Goal: Task Accomplishment & Management: Manage account settings

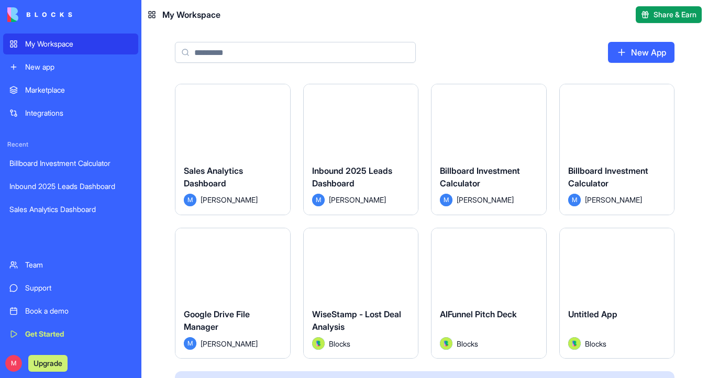
click at [365, 161] on div "Inbound 2025 Leads Dashboard M [PERSON_NAME]" at bounding box center [361, 185] width 115 height 59
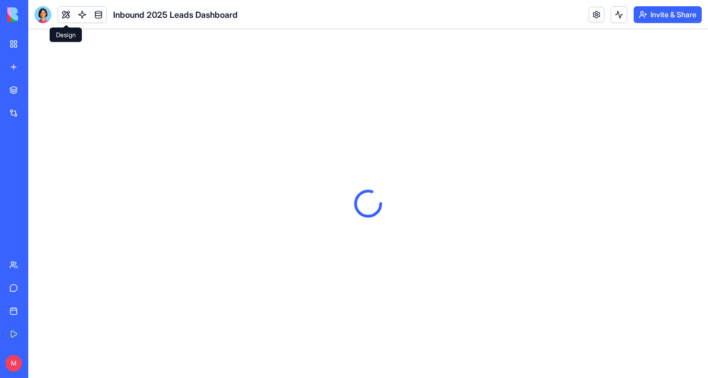
click at [42, 15] on div at bounding box center [43, 14] width 17 height 17
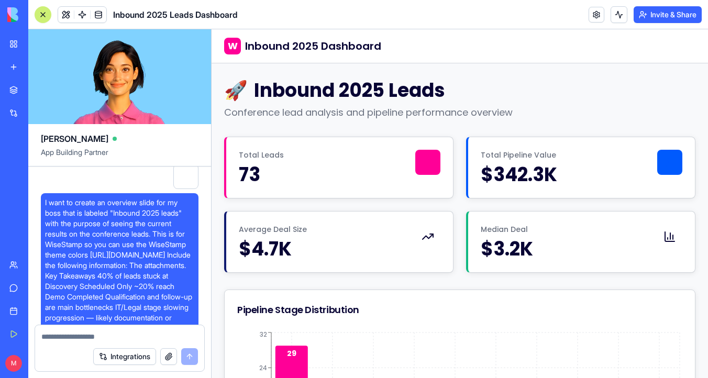
scroll to position [65, 0]
click at [65, 16] on button at bounding box center [66, 15] width 16 height 16
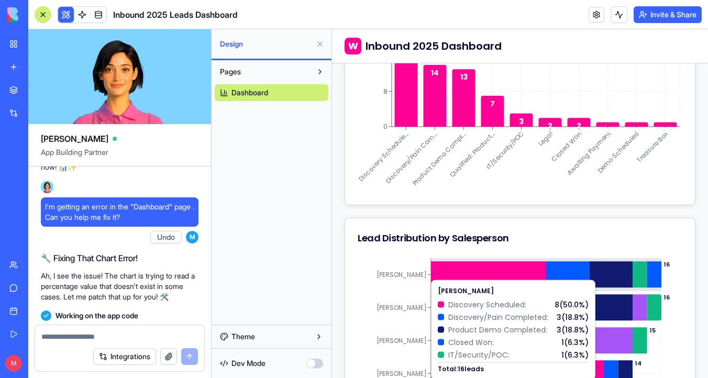
scroll to position [493, 0]
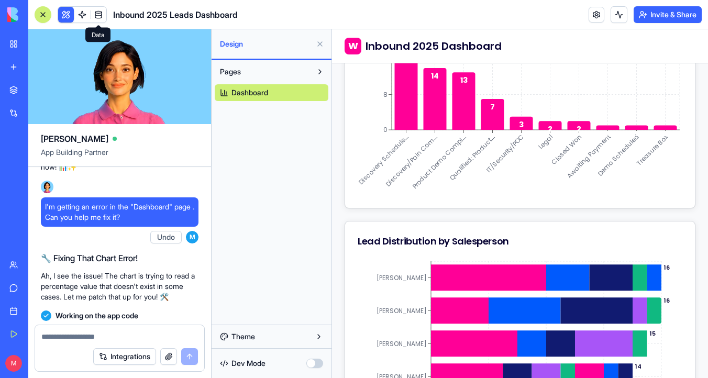
click at [103, 17] on link at bounding box center [99, 15] width 16 height 16
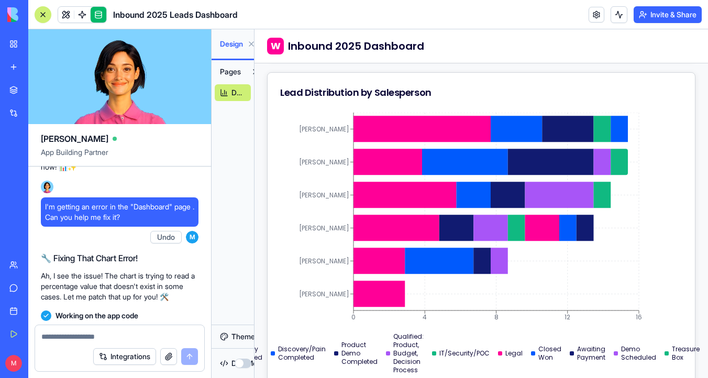
scroll to position [344, 0]
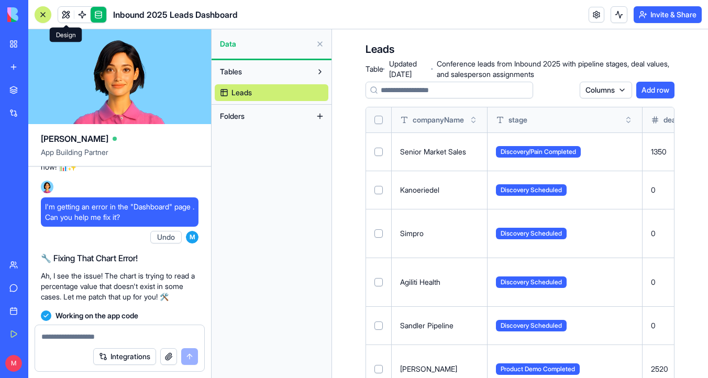
click at [67, 13] on link at bounding box center [66, 15] width 16 height 16
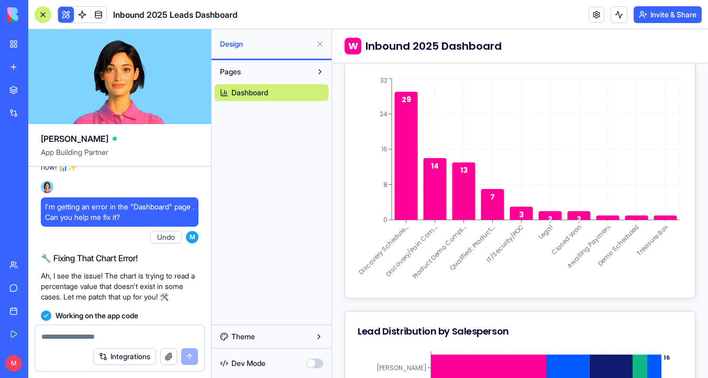
scroll to position [380, 0]
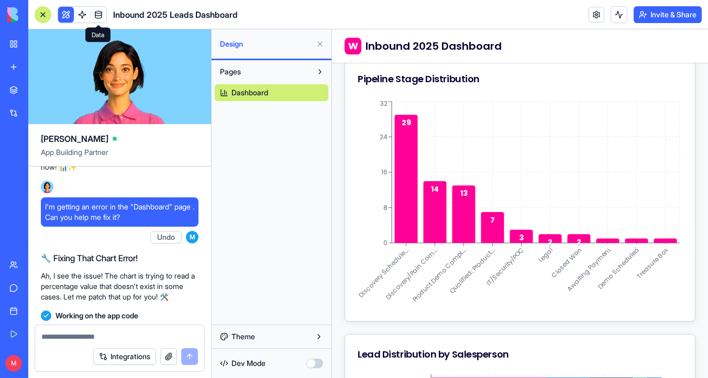
click at [100, 17] on link at bounding box center [99, 15] width 16 height 16
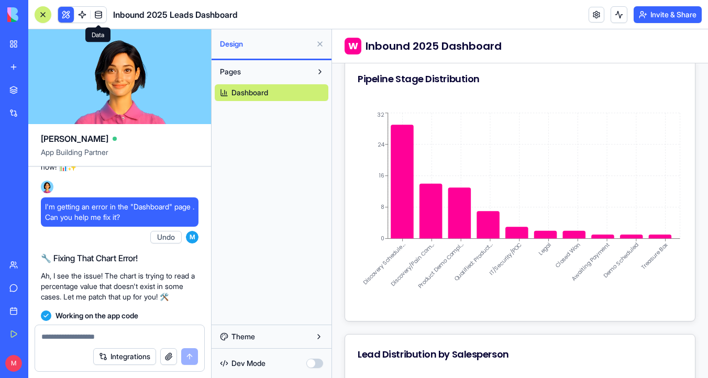
scroll to position [231, 0]
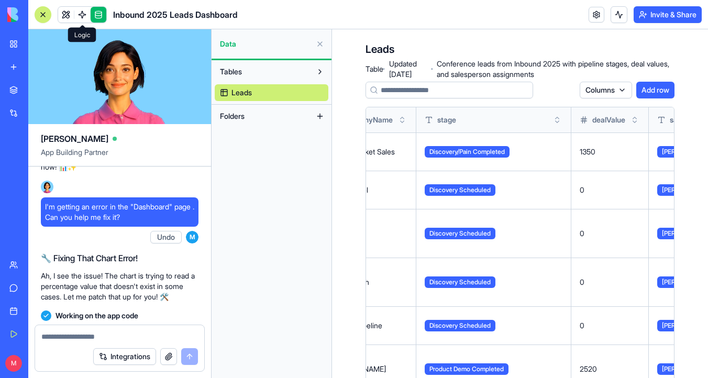
click at [81, 12] on link at bounding box center [82, 15] width 16 height 16
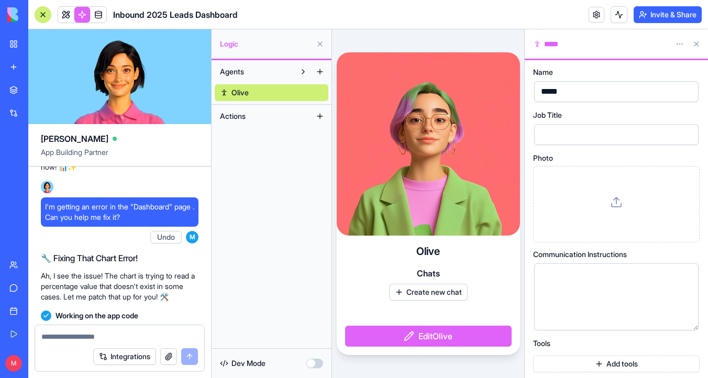
click at [306, 96] on link "Olive" at bounding box center [272, 92] width 114 height 17
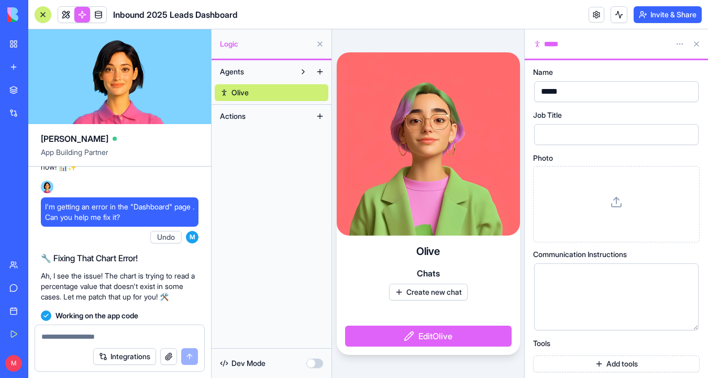
click at [246, 90] on span "Olive" at bounding box center [240, 92] width 17 height 10
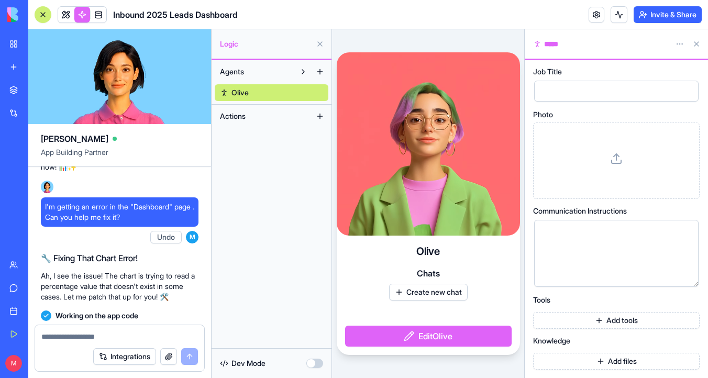
click at [697, 43] on button at bounding box center [696, 44] width 17 height 17
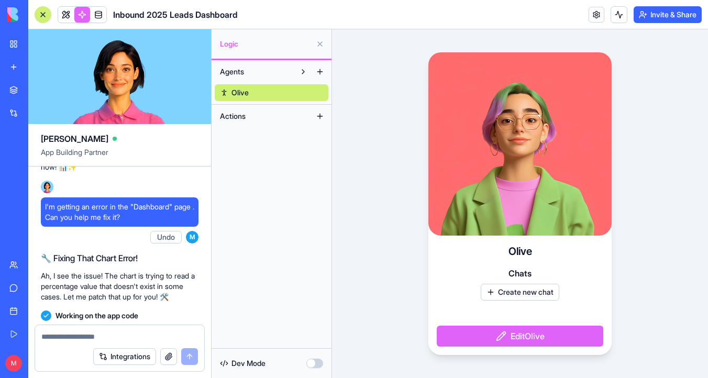
click at [322, 42] on button at bounding box center [320, 44] width 17 height 17
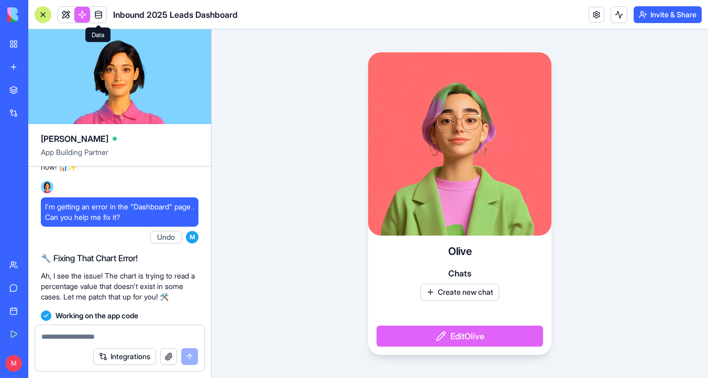
click at [96, 17] on link at bounding box center [99, 15] width 16 height 16
click at [86, 16] on link at bounding box center [82, 15] width 16 height 16
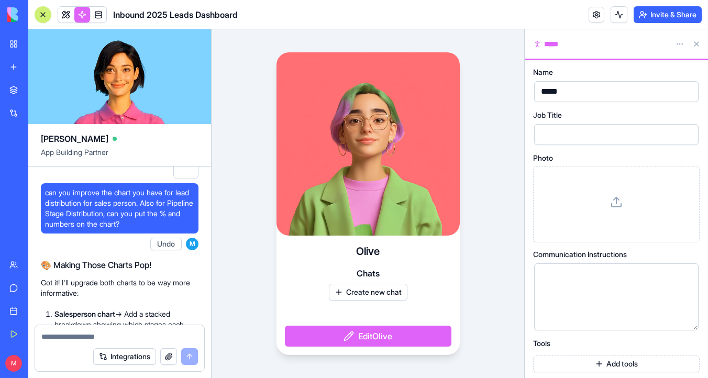
scroll to position [1014, 0]
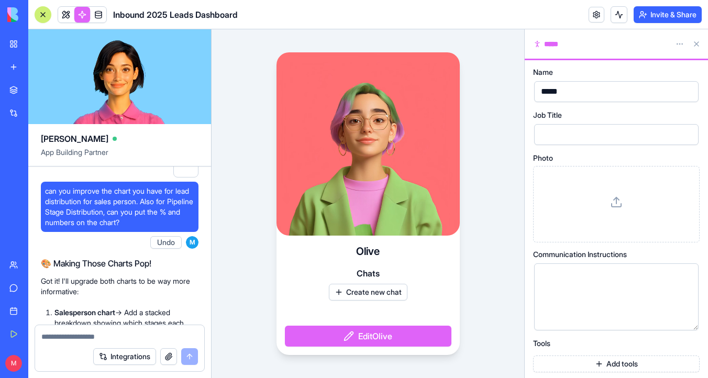
click at [188, 170] on div at bounding box center [185, 164] width 25 height 25
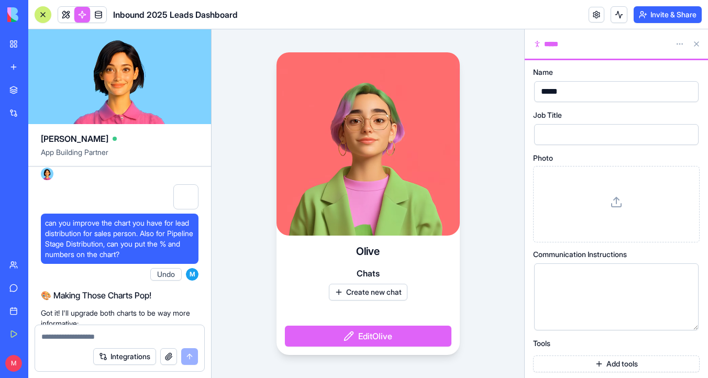
scroll to position [961, 0]
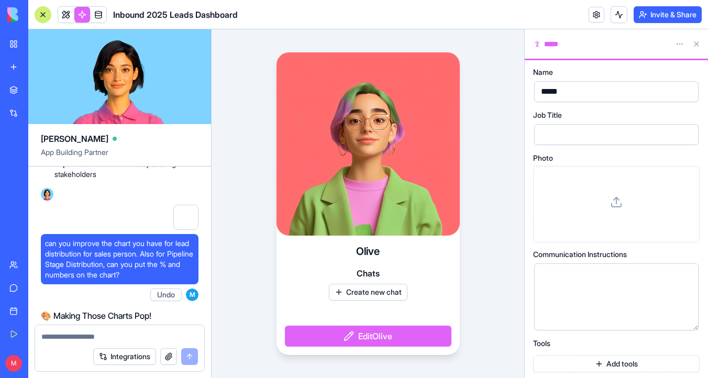
click at [188, 217] on div at bounding box center [185, 217] width 25 height 25
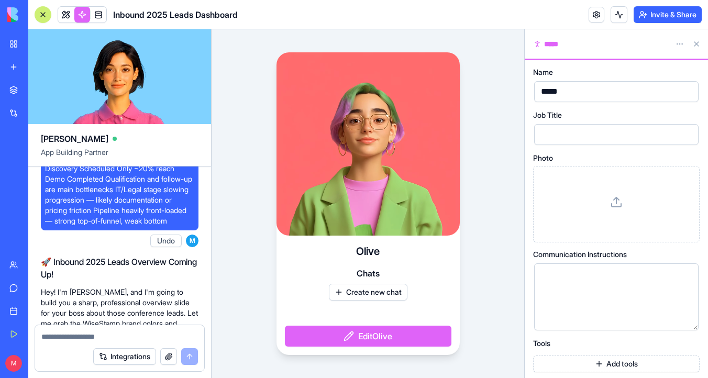
scroll to position [0, 0]
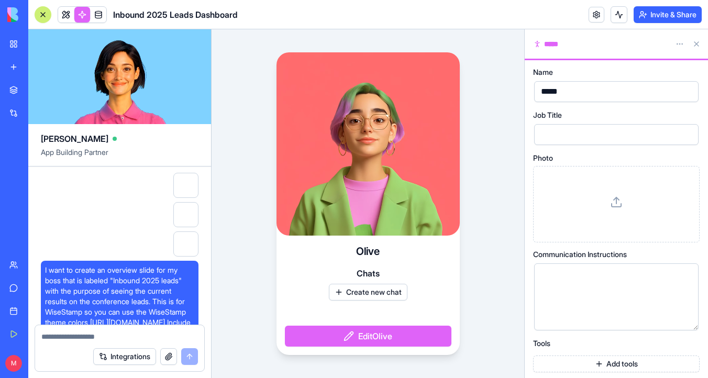
click at [699, 42] on button at bounding box center [696, 44] width 17 height 17
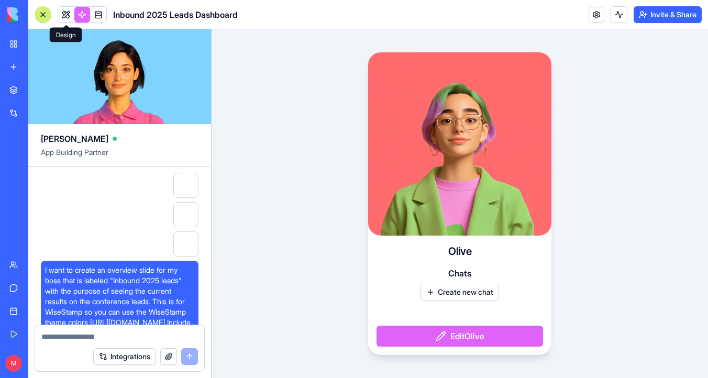
click at [66, 14] on link at bounding box center [66, 15] width 16 height 16
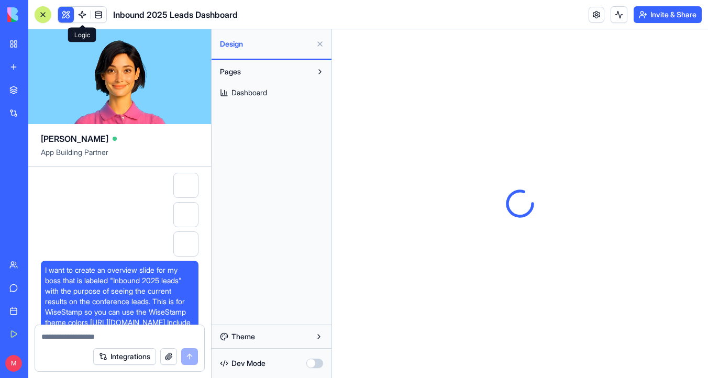
click at [85, 13] on link at bounding box center [82, 15] width 16 height 16
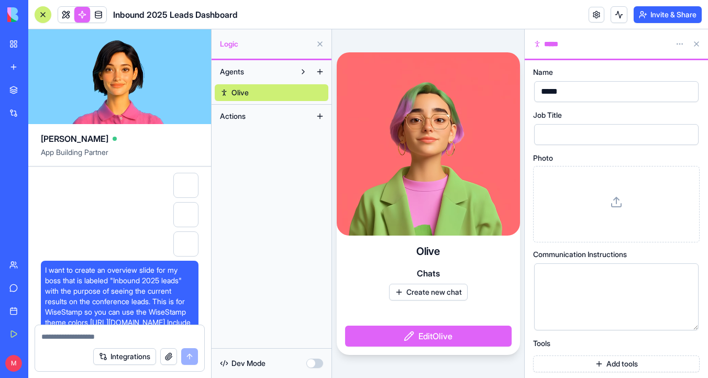
click at [249, 113] on button "Actions" at bounding box center [263, 116] width 97 height 17
click at [101, 17] on link at bounding box center [99, 15] width 16 height 16
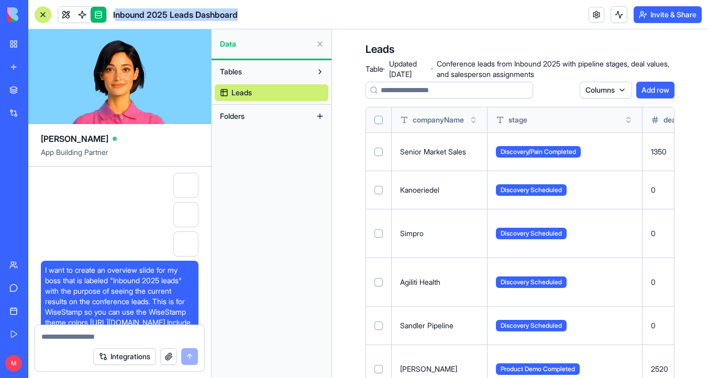
drag, startPoint x: 246, startPoint y: 16, endPoint x: 118, endPoint y: 13, distance: 128.4
click at [118, 13] on header "Inbound 2025 Leads Dashboard Invite & Share" at bounding box center [368, 14] width 680 height 29
click at [81, 19] on link at bounding box center [82, 15] width 16 height 16
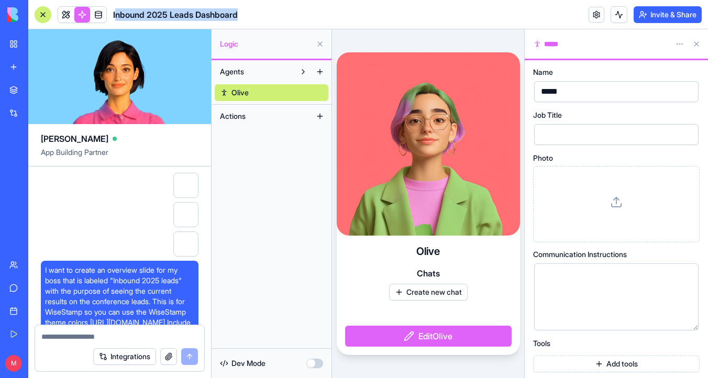
scroll to position [43, 0]
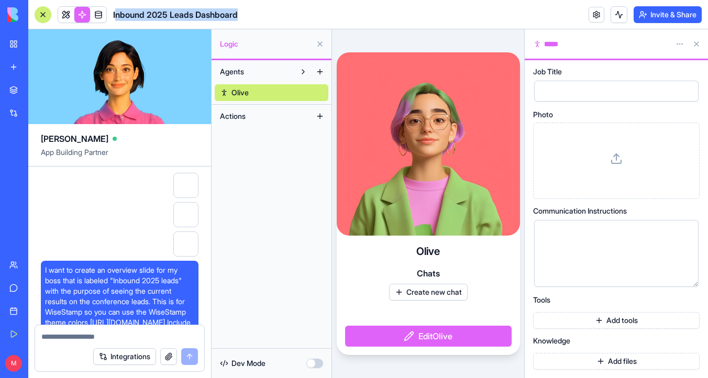
click at [435, 294] on button "Create new chat" at bounding box center [428, 292] width 79 height 17
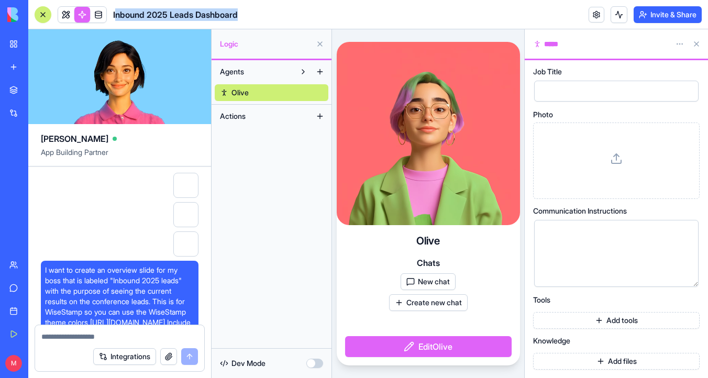
click at [436, 284] on button "New chat" at bounding box center [428, 281] width 55 height 17
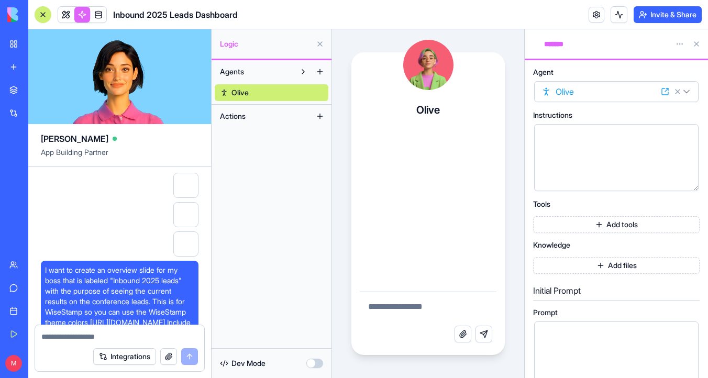
click at [404, 304] on textarea at bounding box center [428, 309] width 137 height 34
type textarea "**********"
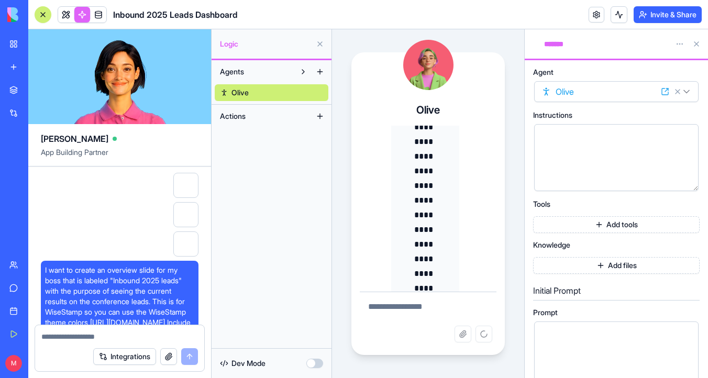
scroll to position [0, 0]
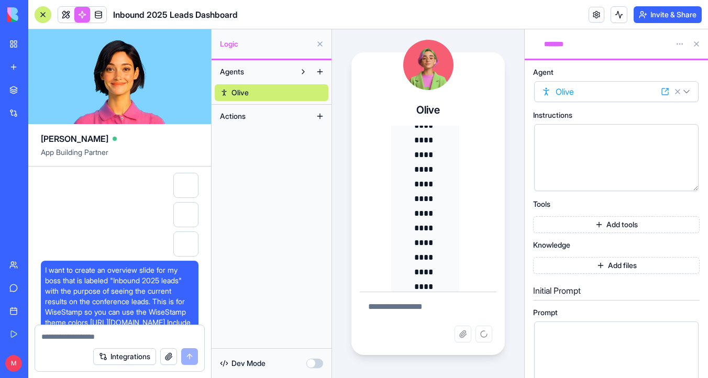
click at [697, 46] on button at bounding box center [696, 44] width 17 height 17
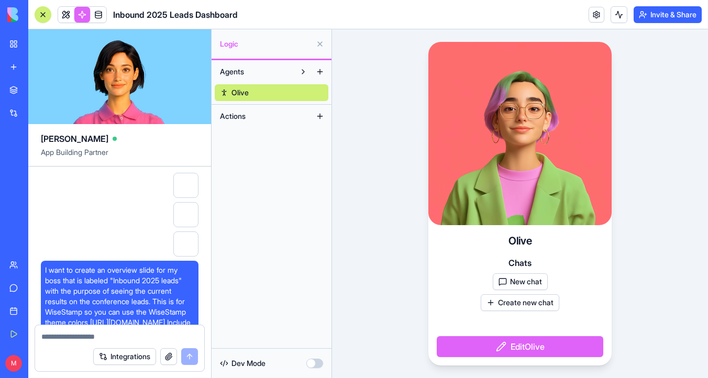
click at [530, 282] on button "New chat" at bounding box center [520, 281] width 55 height 17
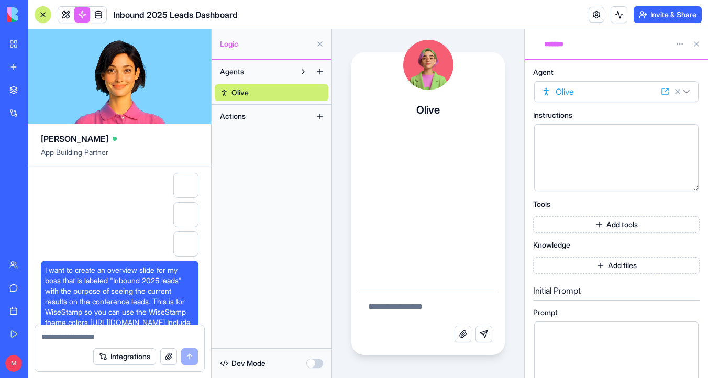
click at [576, 143] on div at bounding box center [607, 157] width 139 height 53
click at [422, 311] on textarea at bounding box center [428, 309] width 137 height 34
type textarea "**********"
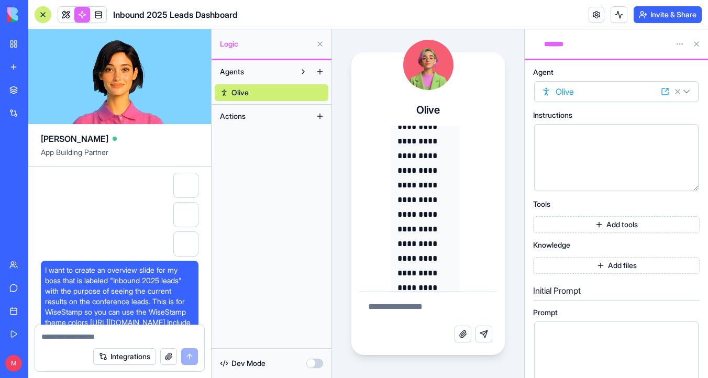
scroll to position [509, 0]
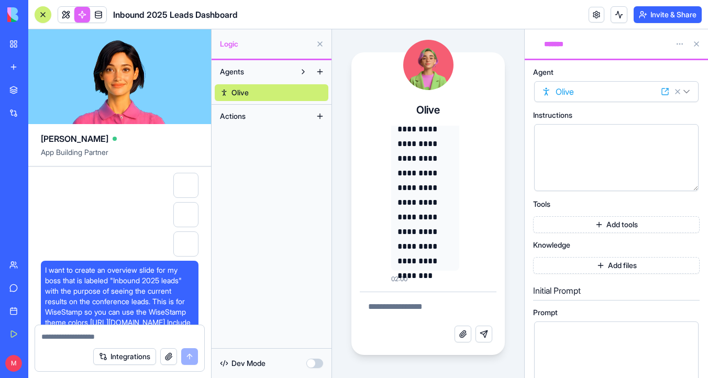
click at [698, 45] on button at bounding box center [696, 44] width 17 height 17
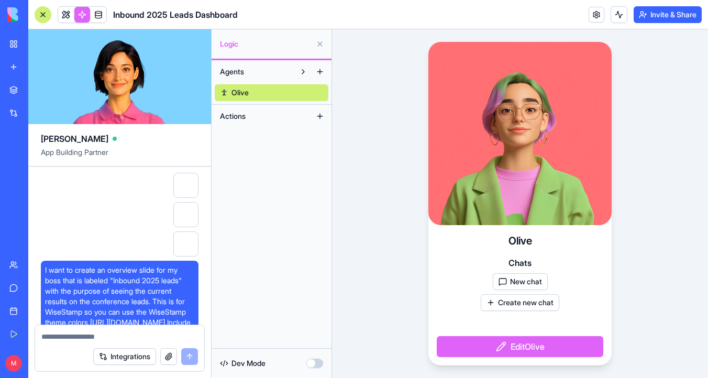
click at [67, 9] on link at bounding box center [66, 15] width 16 height 16
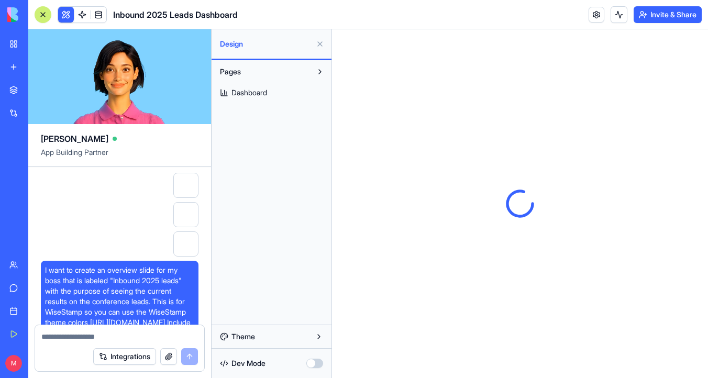
click at [272, 90] on link "Dashboard" at bounding box center [272, 92] width 114 height 17
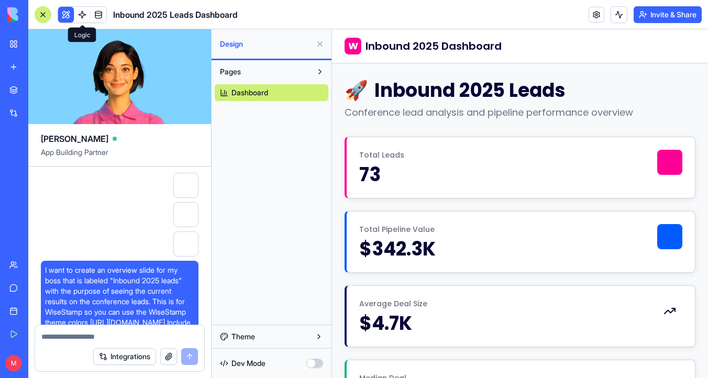
click at [82, 12] on link at bounding box center [82, 15] width 16 height 16
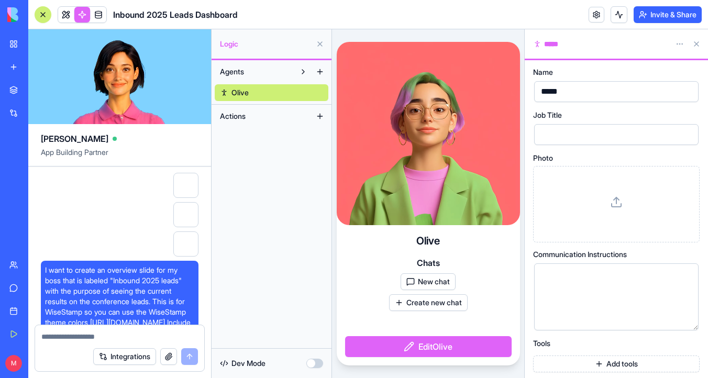
click at [698, 44] on button at bounding box center [696, 44] width 17 height 17
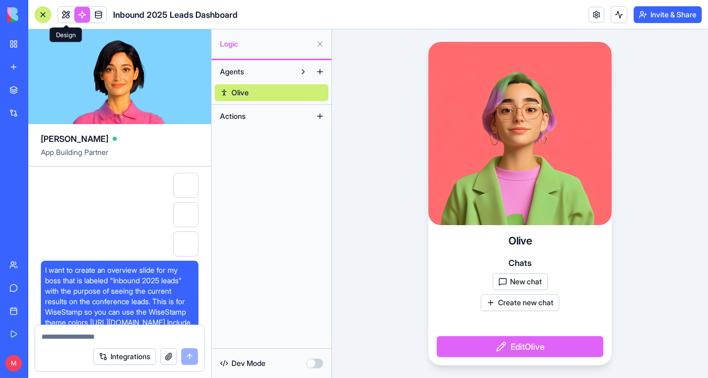
click at [67, 12] on link at bounding box center [66, 15] width 16 height 16
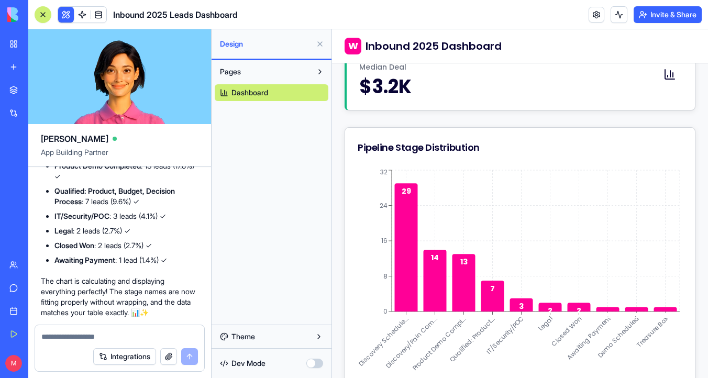
scroll to position [2936, 0]
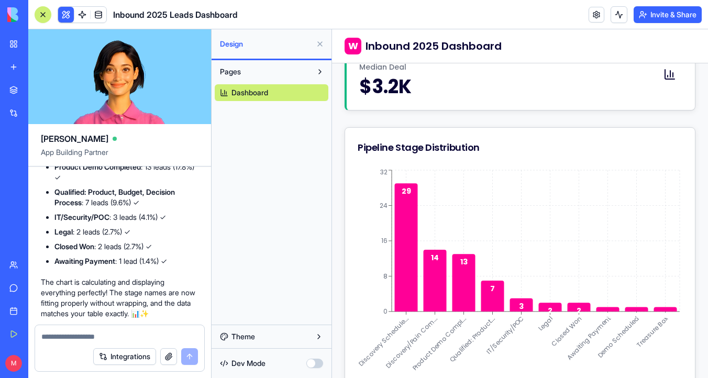
drag, startPoint x: 133, startPoint y: 179, endPoint x: 158, endPoint y: 178, distance: 25.7
click at [158, 133] on li "Discovery Scheduled : 29 leads (39.7%) ✓" at bounding box center [126, 127] width 144 height 10
drag, startPoint x: 147, startPoint y: 199, endPoint x: 165, endPoint y: 198, distance: 18.3
click at [165, 198] on ul "Discovery Scheduled : 29 leads (39.7%) ✓ Discovery/Pain Completed : 14 leads (1…" at bounding box center [120, 194] width 158 height 145
click at [135, 133] on li "Discovery Scheduled : 29 leads (39.7%) ✓" at bounding box center [126, 127] width 144 height 10
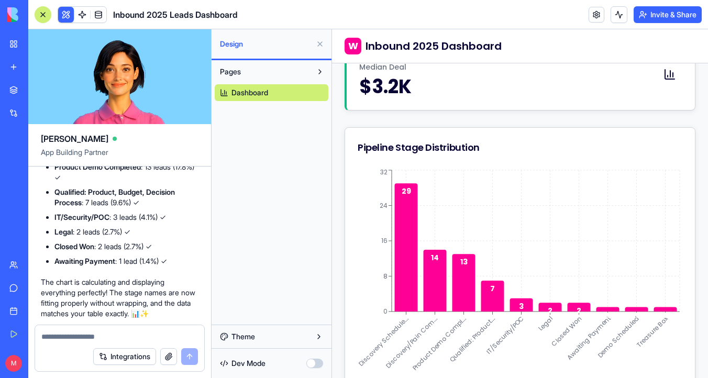
click at [135, 133] on li "Discovery Scheduled : 29 leads (39.7%) ✓" at bounding box center [126, 127] width 144 height 10
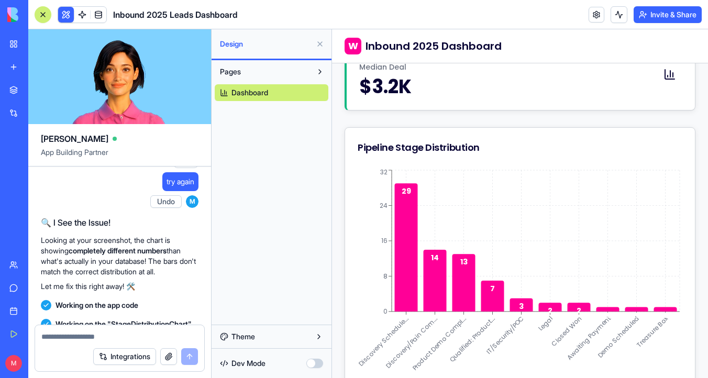
scroll to position [3138, 0]
click at [188, 167] on div at bounding box center [185, 154] width 25 height 25
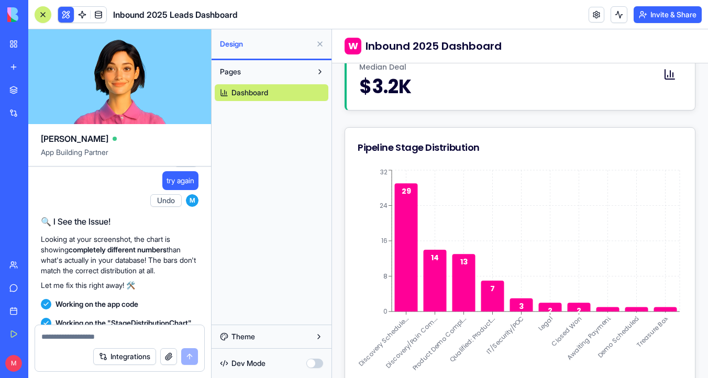
click at [189, 167] on div at bounding box center [185, 154] width 25 height 25
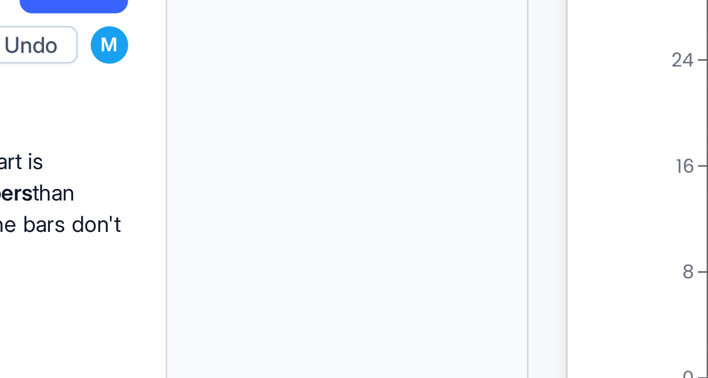
drag, startPoint x: 196, startPoint y: 216, endPoint x: 196, endPoint y: 228, distance: 12.6
click at [196, 167] on div at bounding box center [185, 154] width 25 height 25
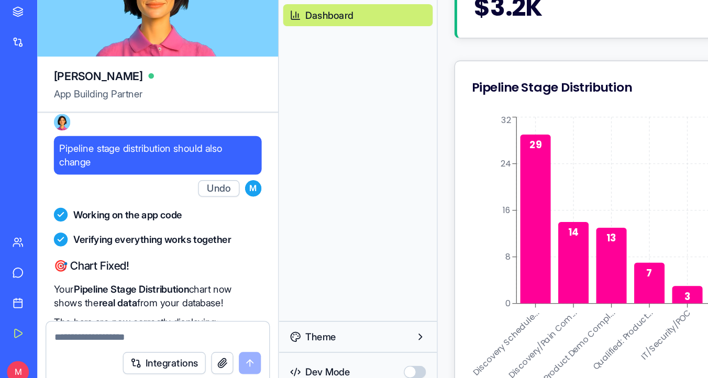
scroll to position [3559, 0]
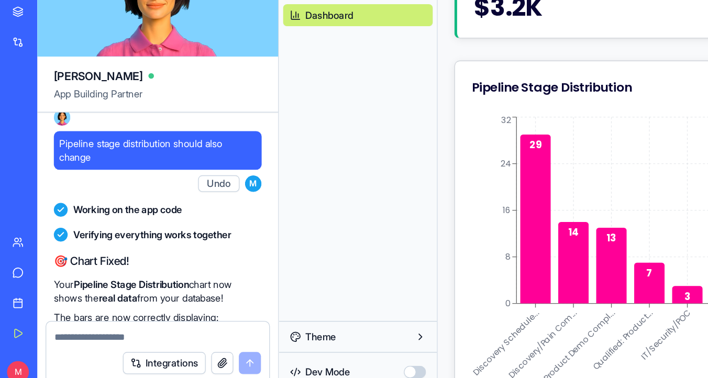
click at [85, 206] on span "Pipeline stage distribution should also change" at bounding box center [119, 195] width 149 height 21
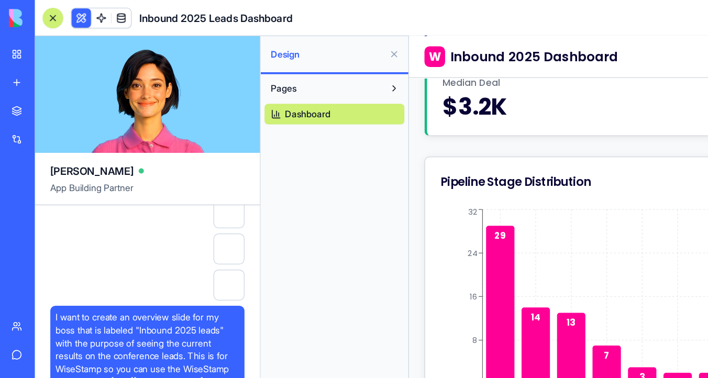
scroll to position [0, 0]
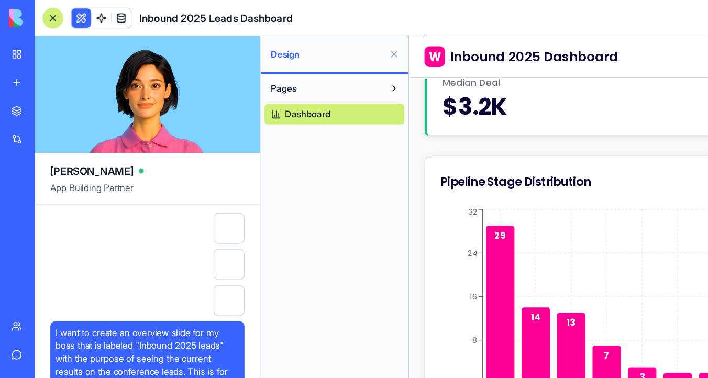
click at [186, 185] on div at bounding box center [185, 185] width 25 height 25
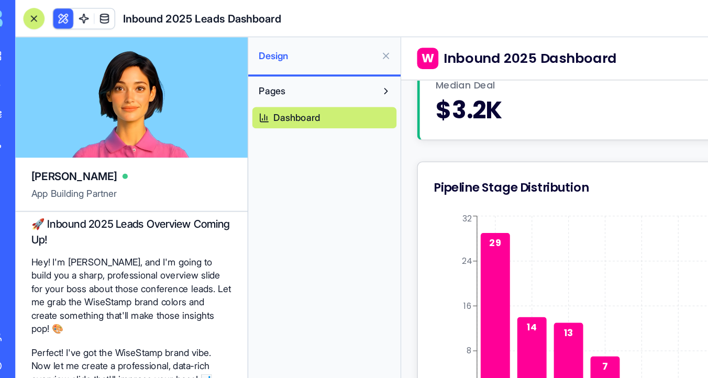
scroll to position [273, 0]
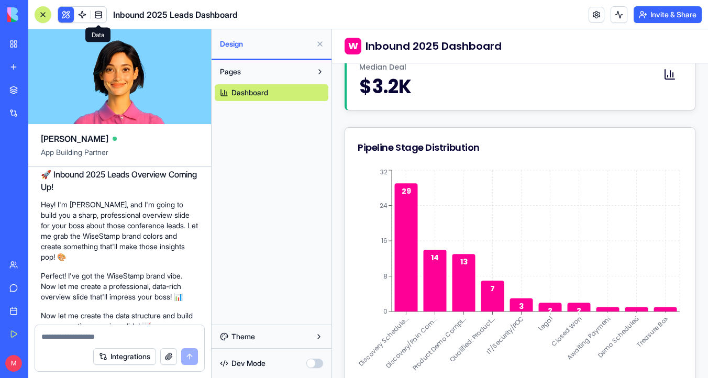
click at [98, 12] on link at bounding box center [99, 15] width 16 height 16
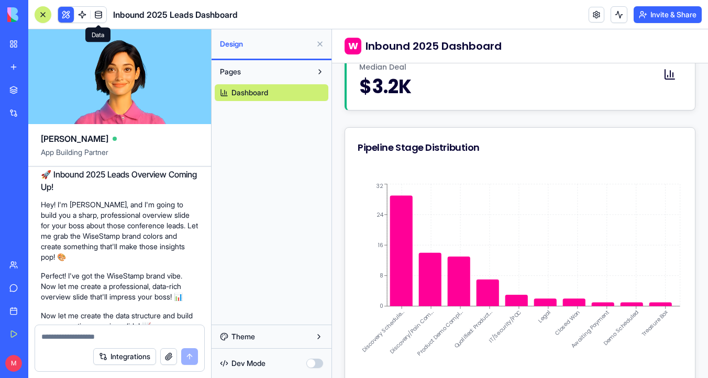
scroll to position [237, 0]
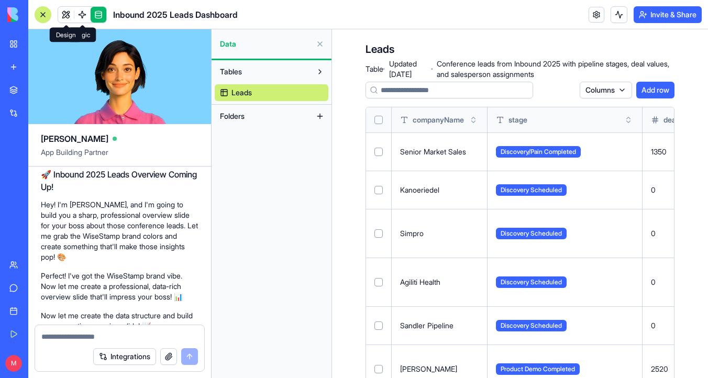
click at [68, 15] on link at bounding box center [66, 15] width 16 height 16
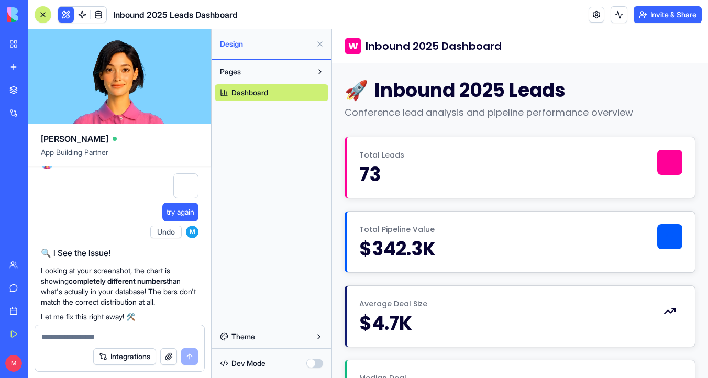
scroll to position [3107, 0]
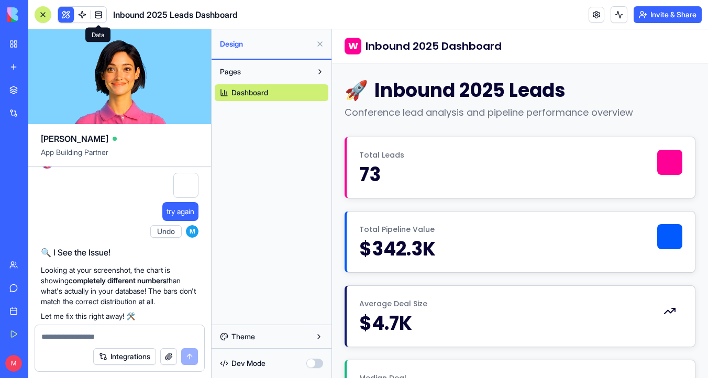
click at [101, 14] on link at bounding box center [99, 15] width 16 height 16
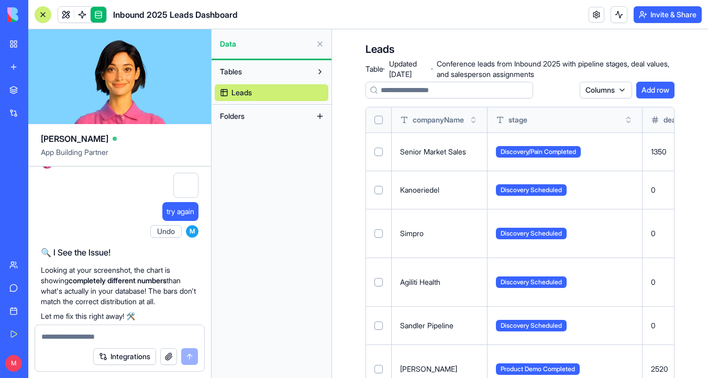
click at [562, 149] on span "Discovery/Pain Completed" at bounding box center [538, 152] width 85 height 12
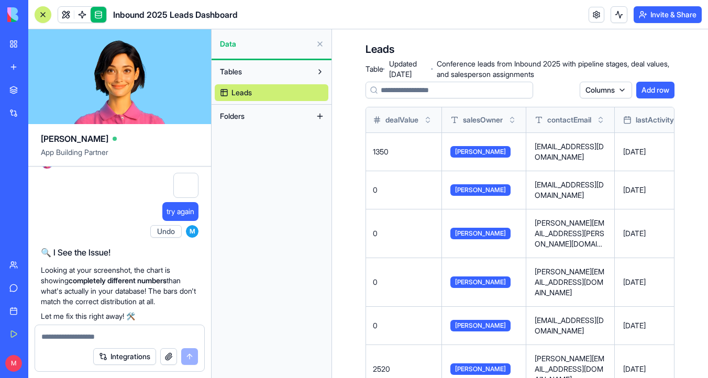
scroll to position [0, 335]
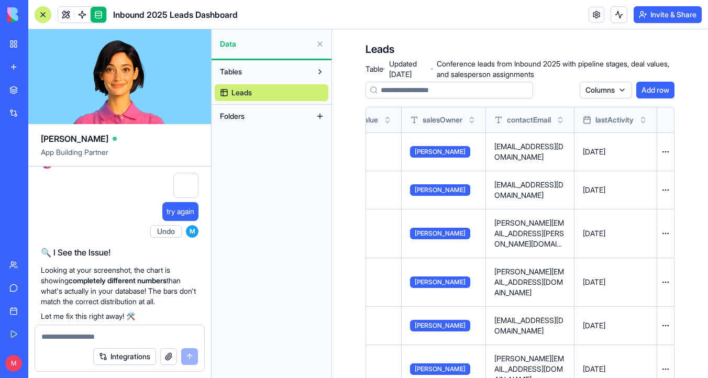
click at [665, 150] on html "My Workspace New app Marketplace Integrations Recent Billboard Investment Calcu…" at bounding box center [354, 189] width 708 height 378
click at [423, 150] on html "My Workspace New app Marketplace Integrations Recent Billboard Investment Calcu…" at bounding box center [354, 189] width 708 height 378
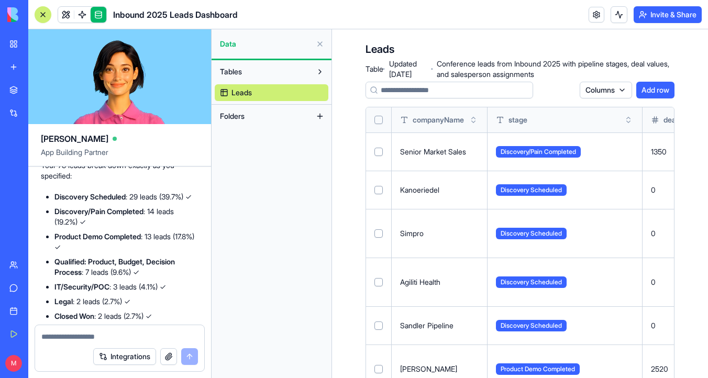
scroll to position [2865, 0]
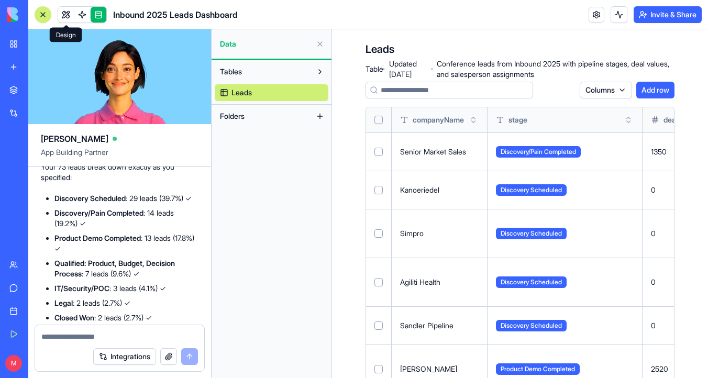
click at [68, 16] on link at bounding box center [66, 15] width 16 height 16
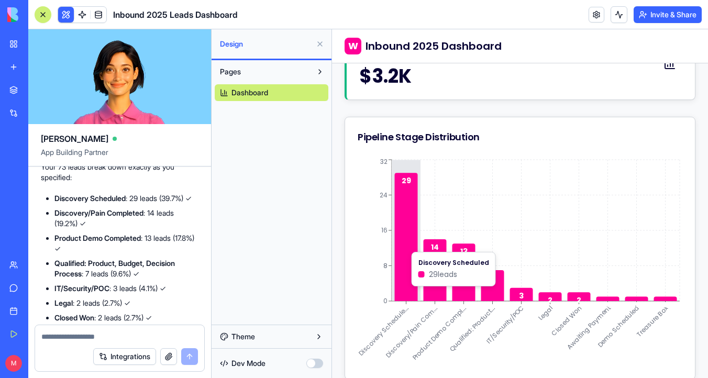
scroll to position [337, 0]
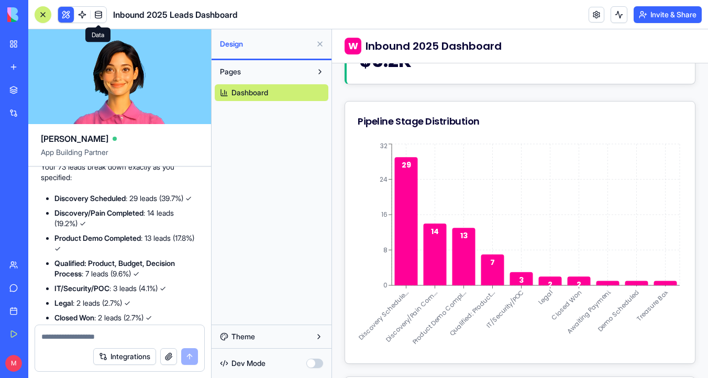
click at [98, 15] on link at bounding box center [99, 15] width 16 height 16
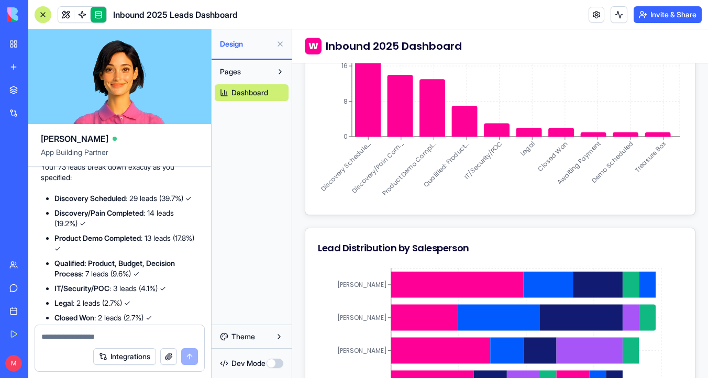
scroll to position [189, 0]
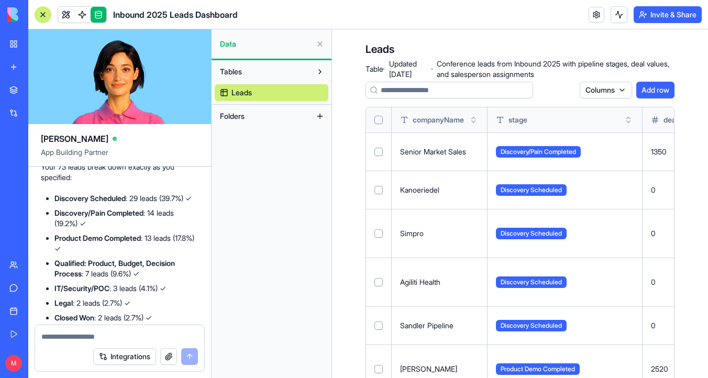
click at [0, 0] on button at bounding box center [0, 0] width 0 height 0
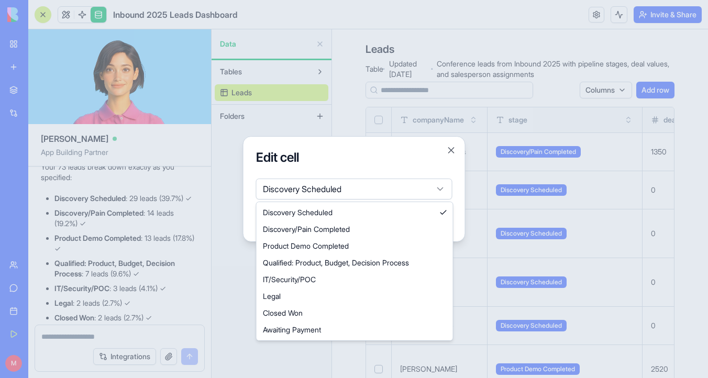
click at [434, 184] on body "My Workspace New app Marketplace Integrations Recent Billboard Investment Calcu…" at bounding box center [354, 189] width 708 height 378
click at [456, 149] on body "My Workspace New app Marketplace Integrations Recent Billboard Investment Calcu…" at bounding box center [354, 189] width 708 height 378
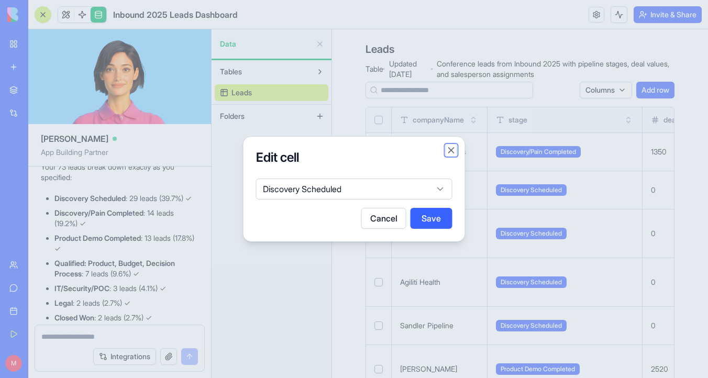
click at [456, 149] on button "Close" at bounding box center [451, 150] width 10 height 10
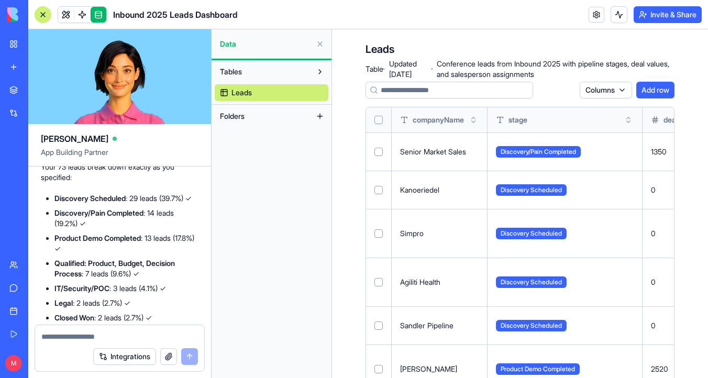
click at [0, 0] on button at bounding box center [0, 0] width 0 height 0
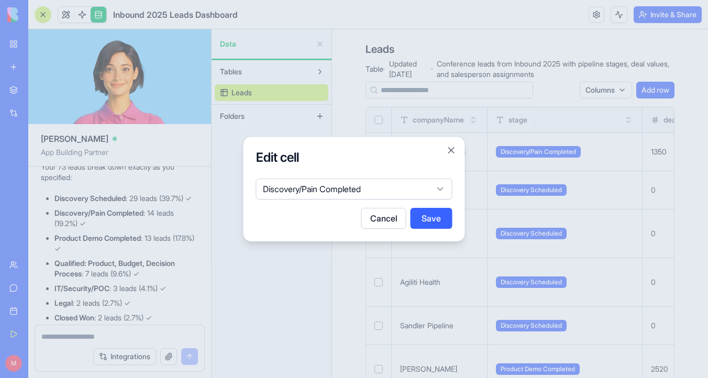
click at [427, 183] on body "My Workspace New app Marketplace Integrations Recent Billboard Investment Calcu…" at bounding box center [354, 189] width 708 height 378
click at [442, 221] on button "Save" at bounding box center [432, 218] width 42 height 21
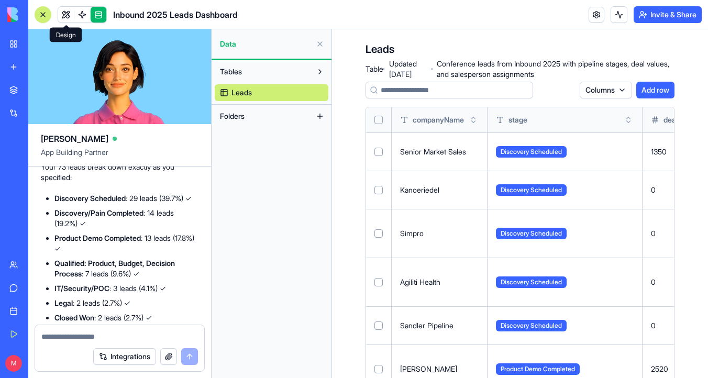
click at [63, 11] on link at bounding box center [66, 15] width 16 height 16
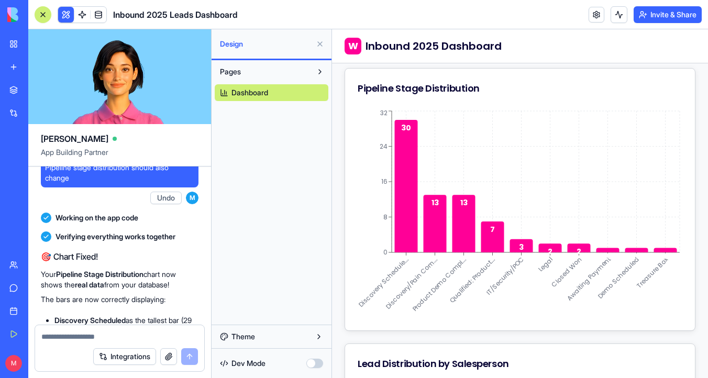
scroll to position [3579, 0]
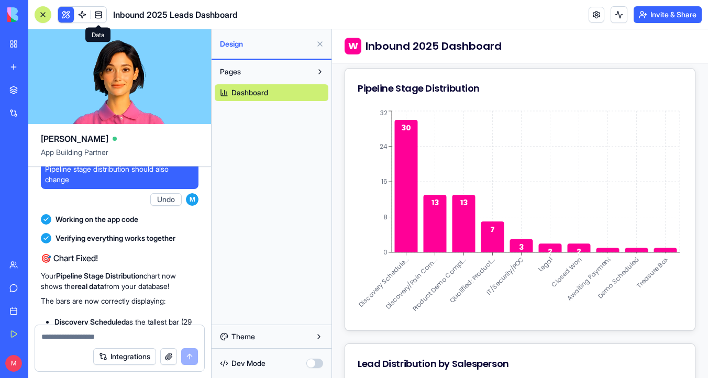
click at [100, 18] on link at bounding box center [99, 15] width 16 height 16
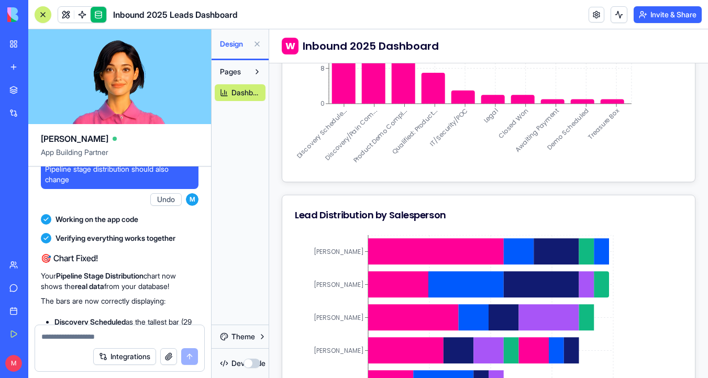
scroll to position [222, 0]
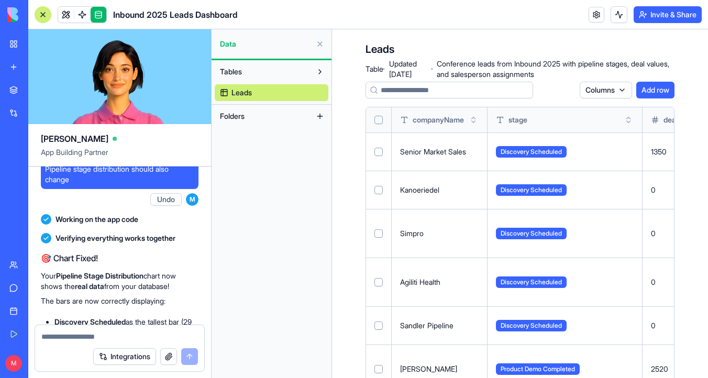
click at [0, 0] on button at bounding box center [0, 0] width 0 height 0
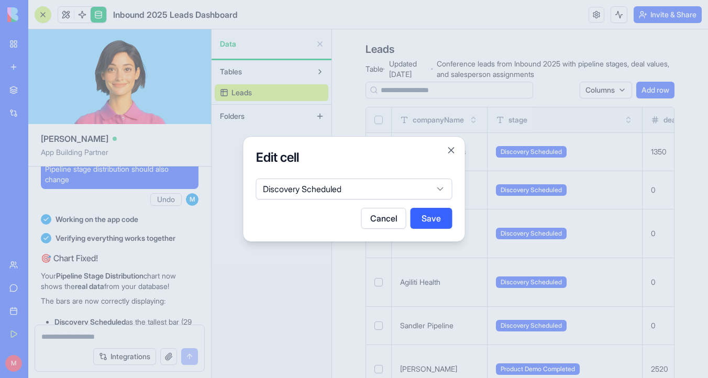
click at [407, 180] on body "My Workspace New app Marketplace Integrations Recent Billboard Investment Calcu…" at bounding box center [354, 189] width 708 height 378
click at [438, 212] on button "Save" at bounding box center [432, 218] width 42 height 21
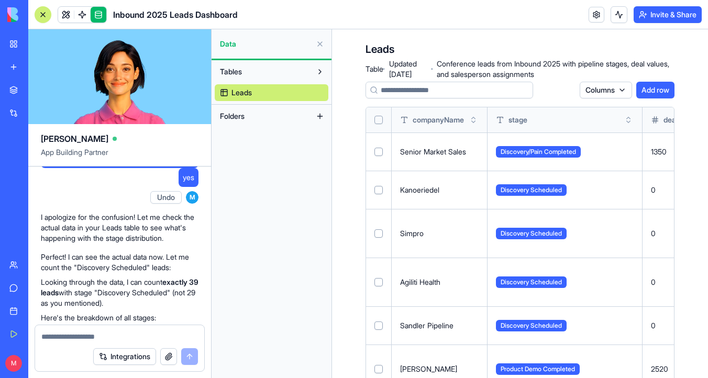
scroll to position [3913, 0]
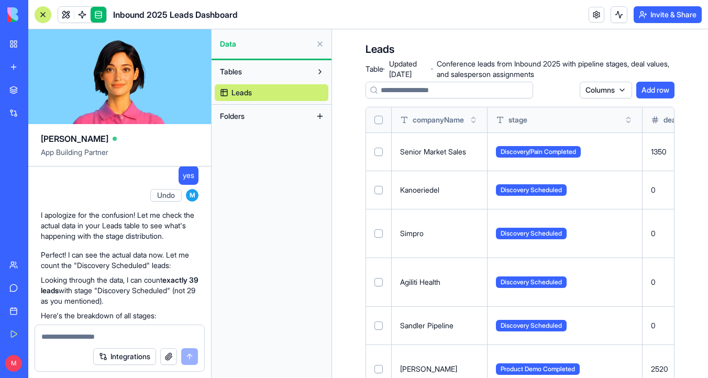
drag, startPoint x: 112, startPoint y: 242, endPoint x: 45, endPoint y: 227, distance: 68.8
click at [45, 166] on div "discovery schedule should only have 29, how do you get 39?" at bounding box center [120, 151] width 158 height 29
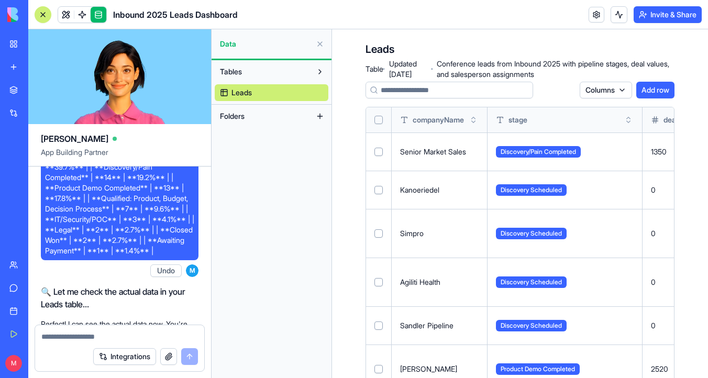
scroll to position [2499, 0]
